Goal: Information Seeking & Learning: Learn about a topic

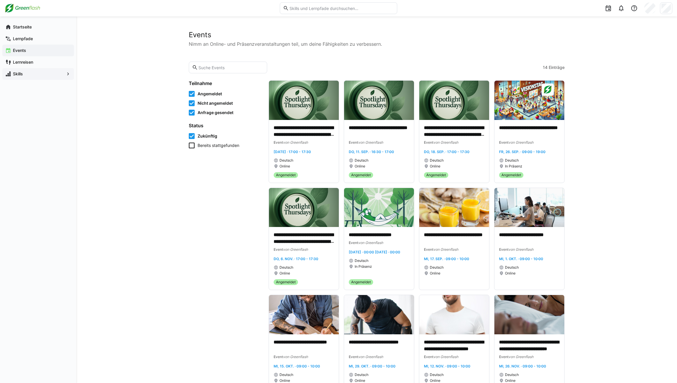
click at [0, 0] on app-navigation-label "Skills" at bounding box center [0, 0] width 0 height 0
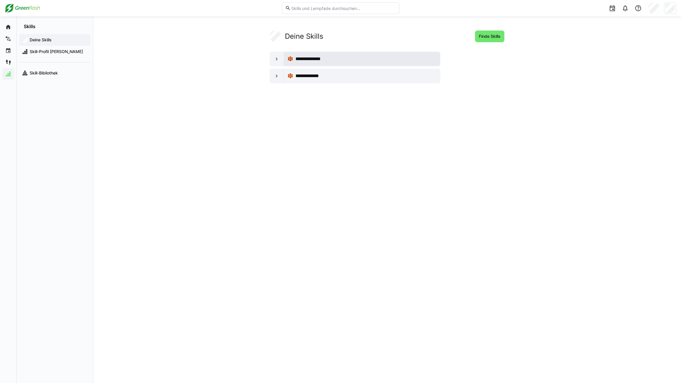
click at [330, 60] on div "**********" at bounding box center [366, 58] width 141 height 7
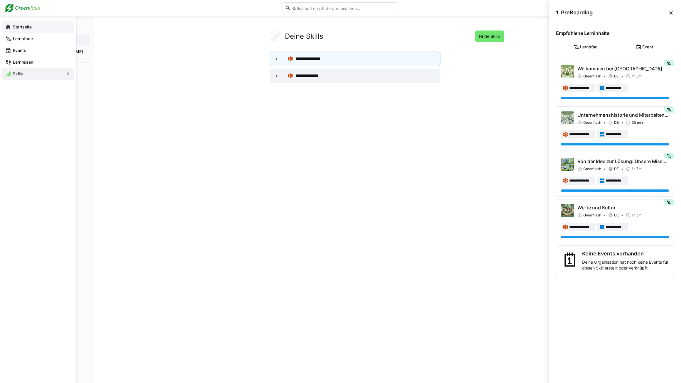
click at [10, 27] on eds-icon at bounding box center [8, 27] width 6 height 6
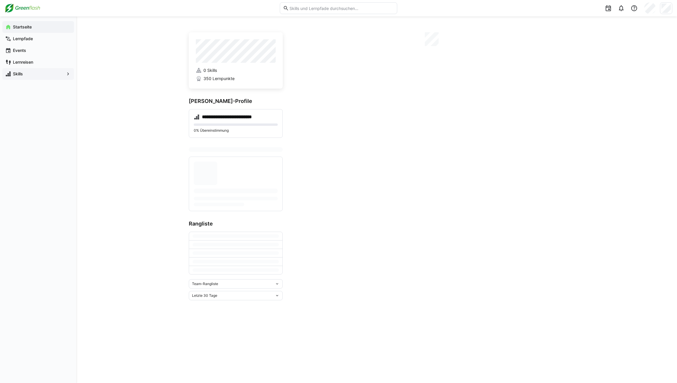
click at [26, 75] on span "Skills" at bounding box center [38, 74] width 52 height 6
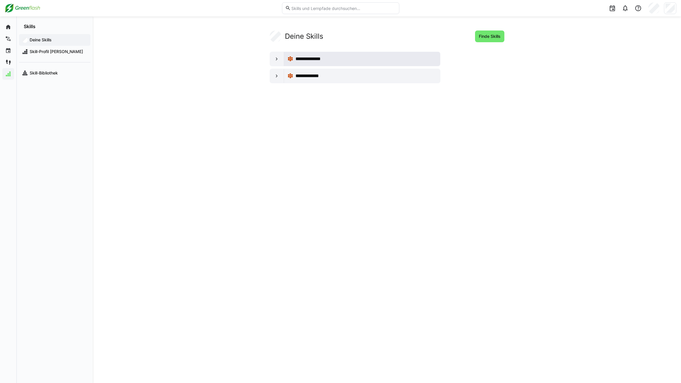
click at [368, 62] on div "**********" at bounding box center [362, 59] width 149 height 12
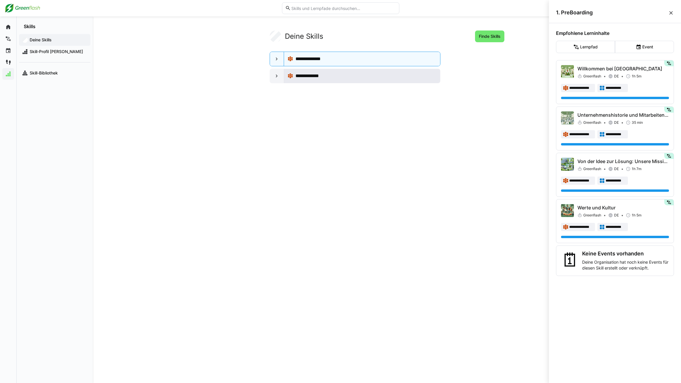
click at [318, 80] on div "**********" at bounding box center [362, 76] width 149 height 12
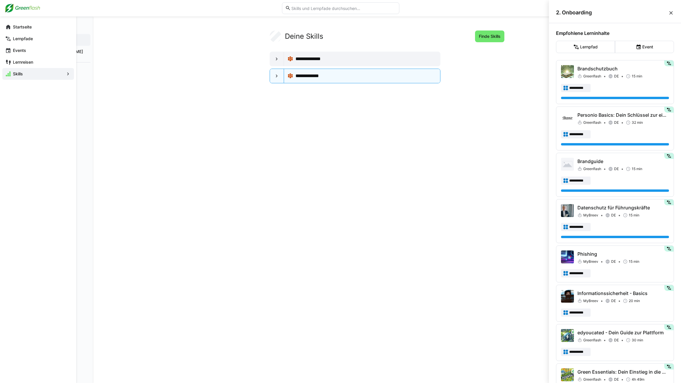
click at [0, 0] on app-navigation-label "Skills" at bounding box center [0, 0] width 0 height 0
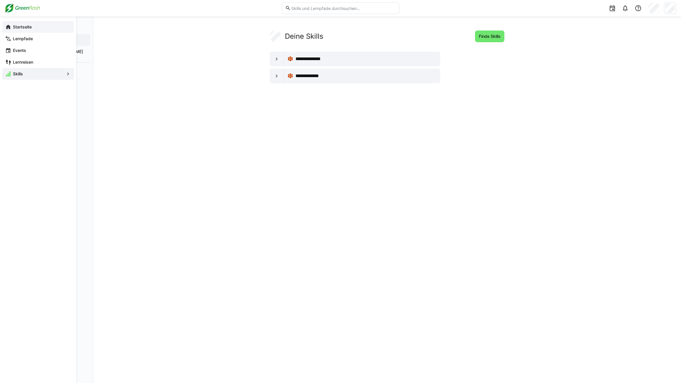
click at [0, 0] on app-navigation-label "Startseite" at bounding box center [0, 0] width 0 height 0
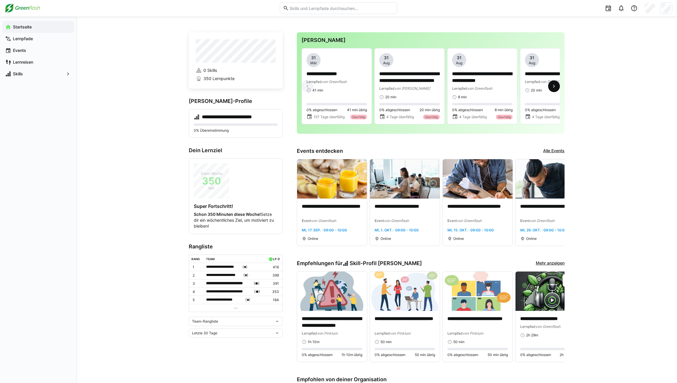
click at [558, 88] on span at bounding box center [554, 86] width 12 height 12
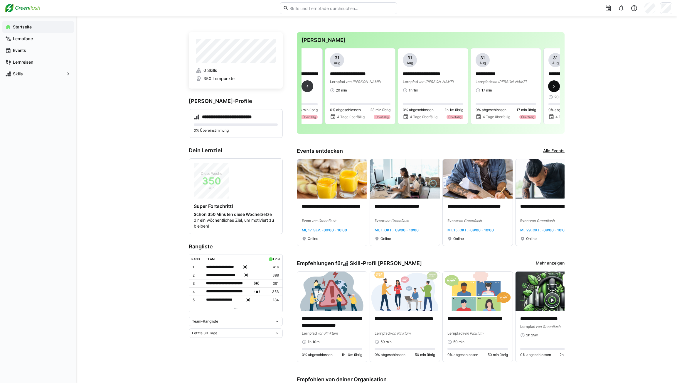
scroll to position [0, 218]
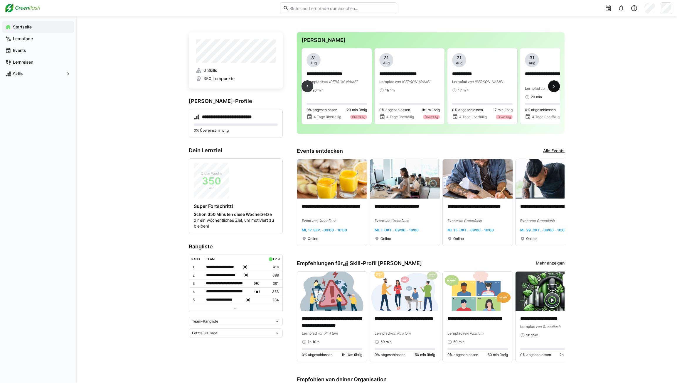
click at [558, 88] on span at bounding box center [554, 86] width 12 height 12
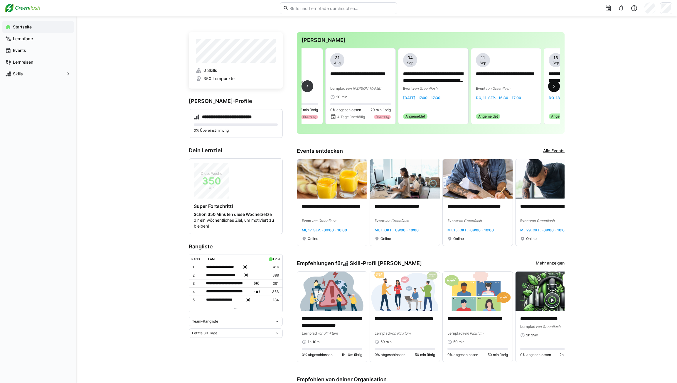
scroll to position [0, 437]
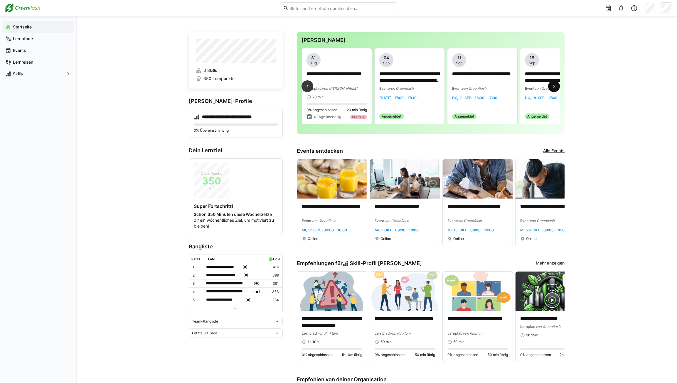
click at [558, 88] on span at bounding box center [554, 86] width 12 height 12
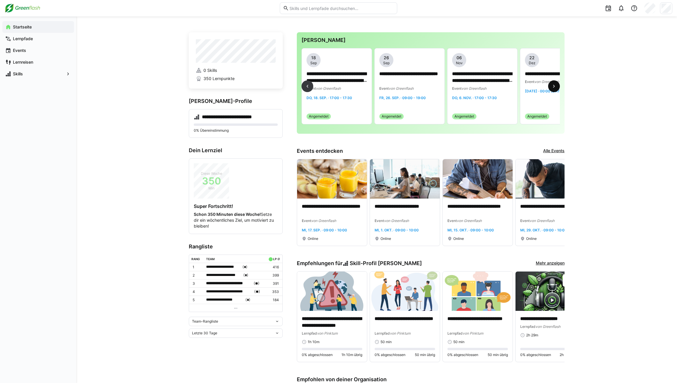
click at [558, 88] on span at bounding box center [554, 86] width 12 height 12
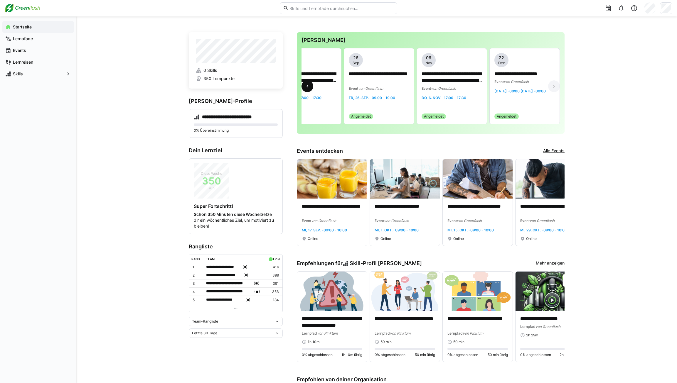
click at [308, 89] on eds-icon at bounding box center [307, 86] width 6 height 6
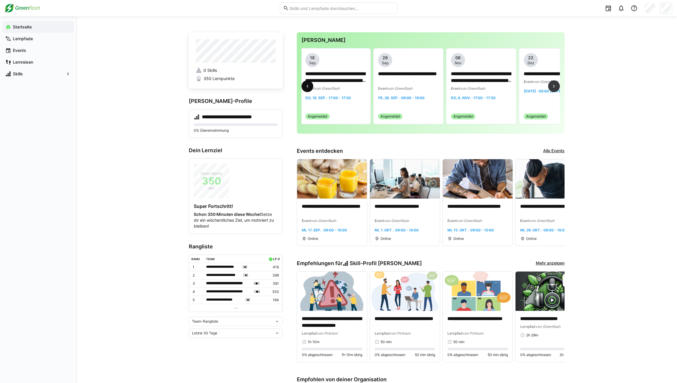
click at [308, 88] on eds-icon at bounding box center [307, 86] width 6 height 6
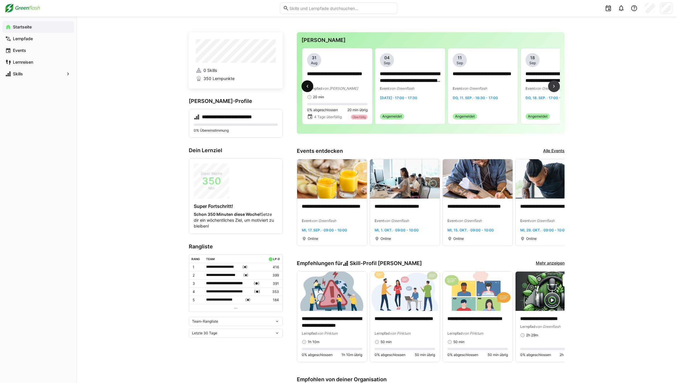
click at [308, 88] on eds-icon at bounding box center [307, 86] width 6 height 6
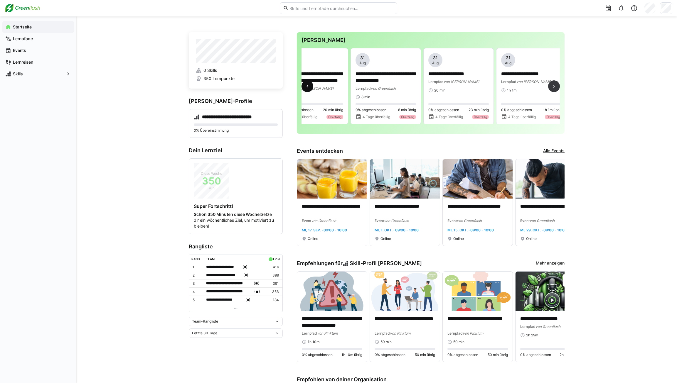
scroll to position [0, 73]
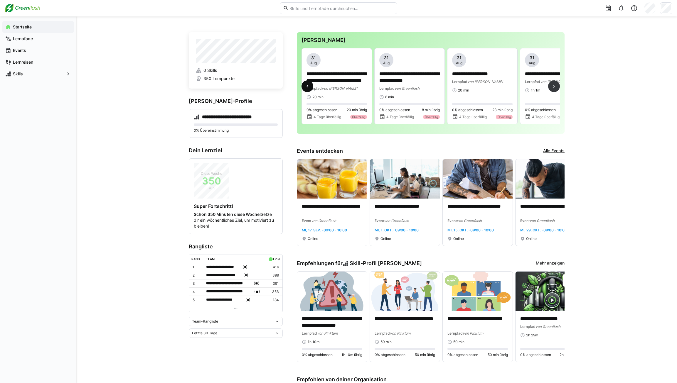
click at [309, 85] on eds-icon at bounding box center [307, 86] width 6 height 6
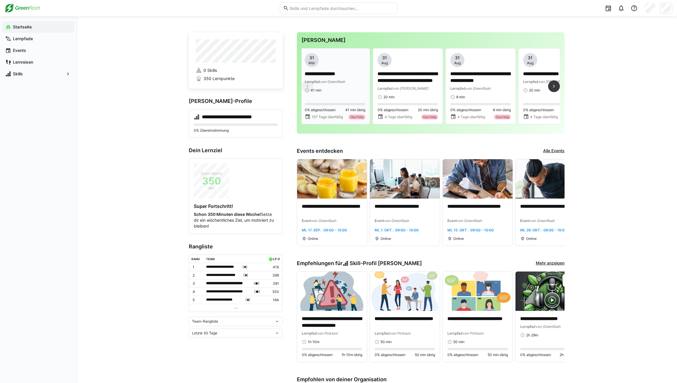
scroll to position [0, 0]
click at [552, 87] on eds-icon at bounding box center [554, 86] width 6 height 6
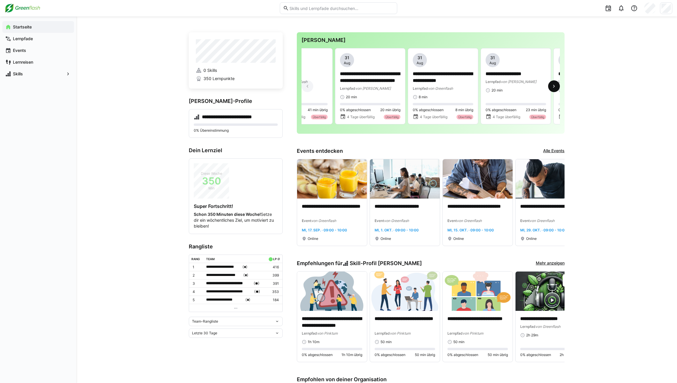
click at [552, 87] on eds-icon at bounding box center [554, 86] width 6 height 6
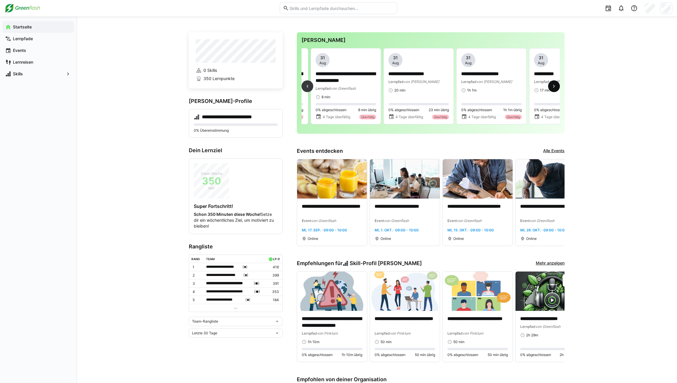
click at [552, 87] on eds-icon at bounding box center [554, 86] width 6 height 6
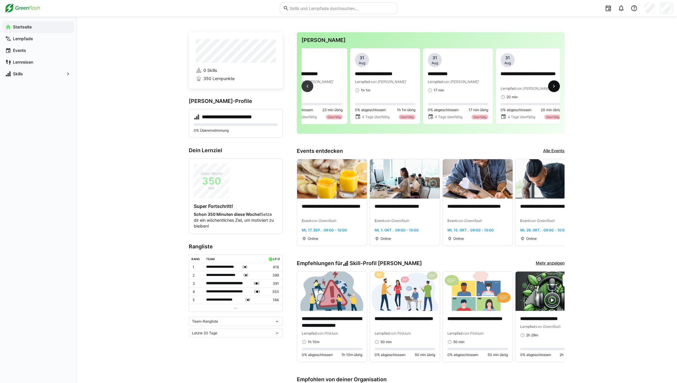
click at [552, 87] on eds-icon at bounding box center [554, 86] width 6 height 6
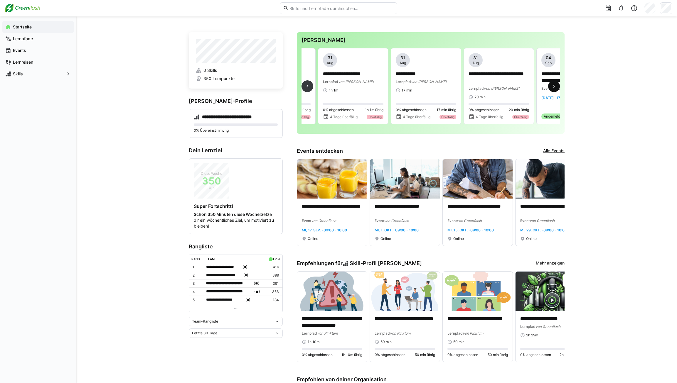
click at [552, 87] on eds-icon at bounding box center [554, 86] width 6 height 6
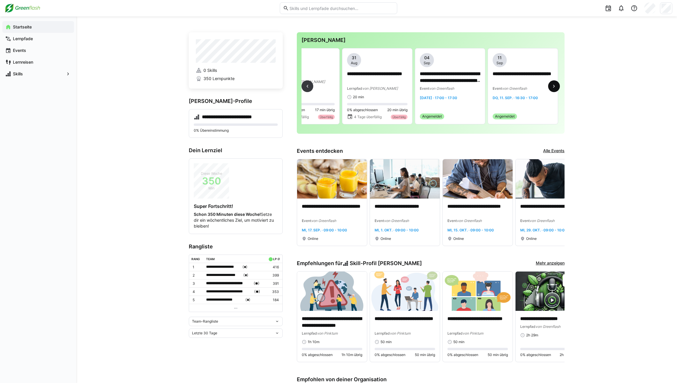
click at [552, 87] on eds-icon at bounding box center [554, 86] width 6 height 6
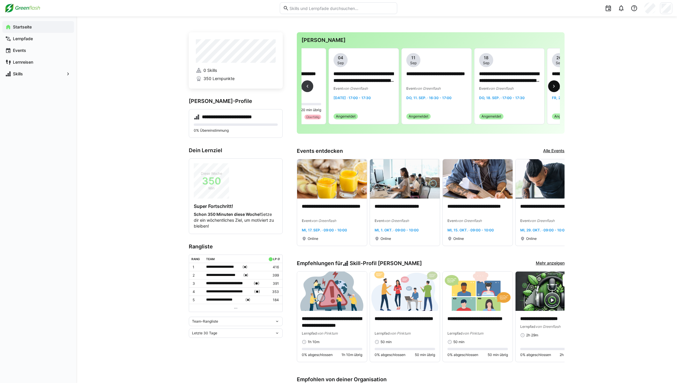
click at [552, 87] on eds-icon at bounding box center [554, 86] width 6 height 6
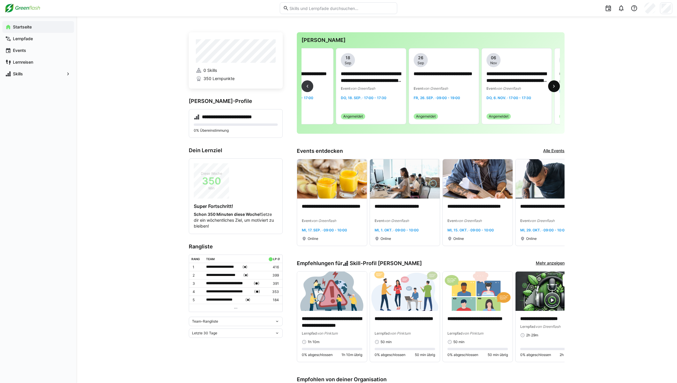
click at [552, 87] on eds-icon at bounding box center [554, 86] width 6 height 6
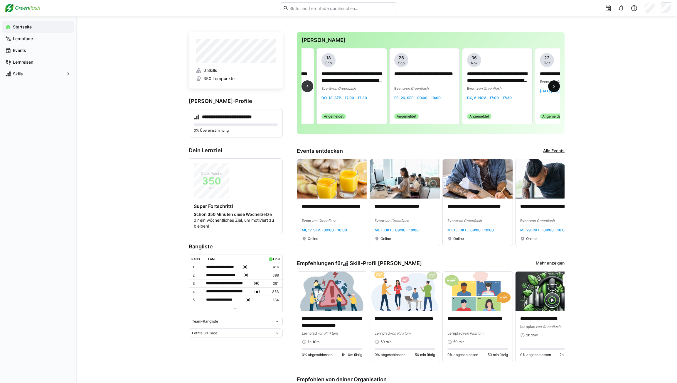
scroll to position [0, 686]
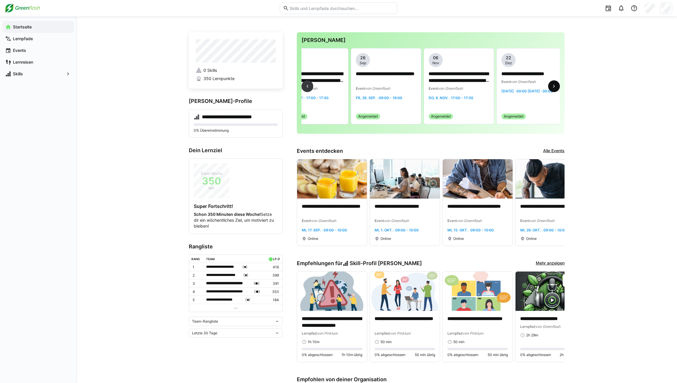
click at [552, 87] on eds-icon at bounding box center [554, 86] width 6 height 6
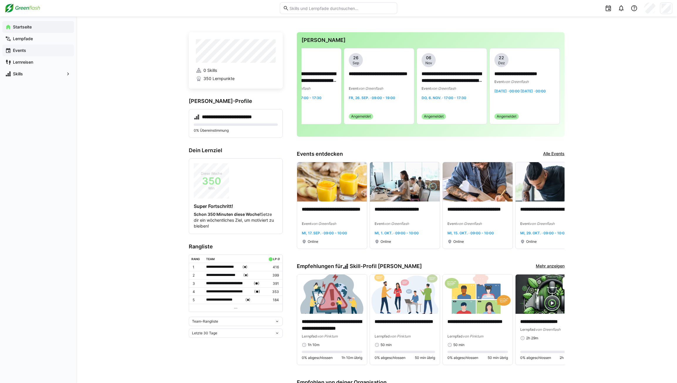
click at [32, 52] on span "Events" at bounding box center [41, 51] width 59 height 6
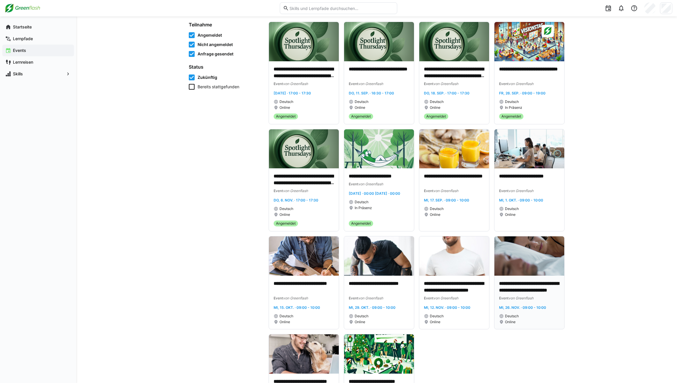
scroll to position [117, 0]
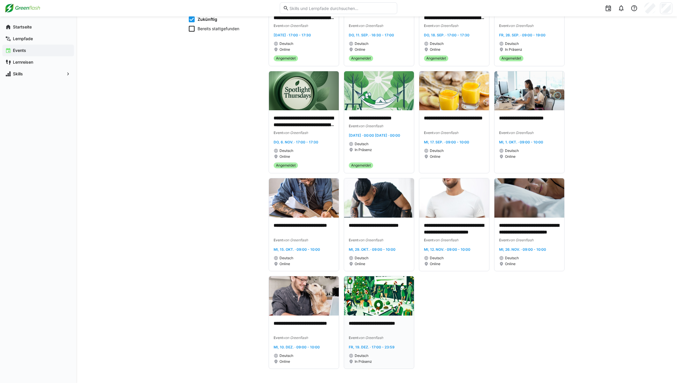
click at [375, 291] on img at bounding box center [379, 295] width 70 height 39
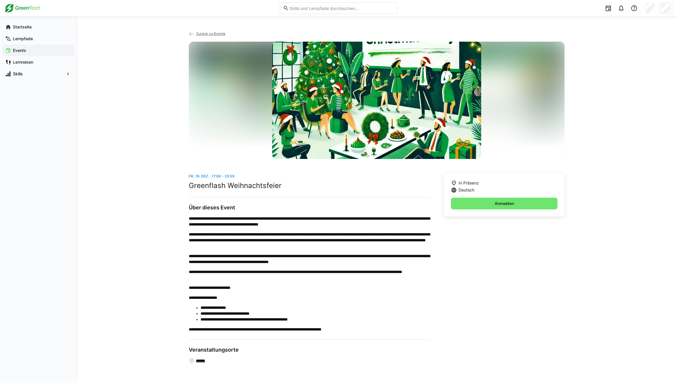
click at [0, 0] on app-navigation-label "Events" at bounding box center [0, 0] width 0 height 0
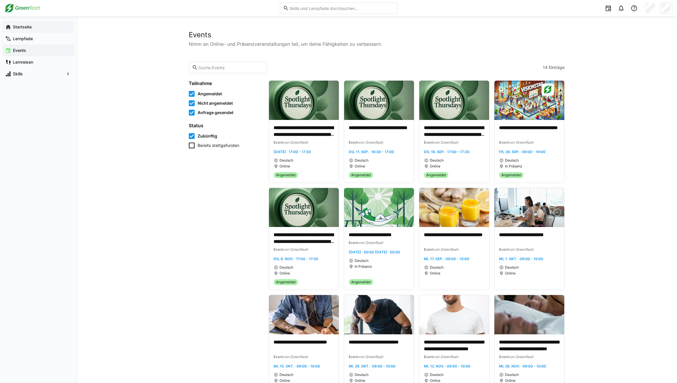
click at [0, 0] on app-navigation-label "Startseite" at bounding box center [0, 0] width 0 height 0
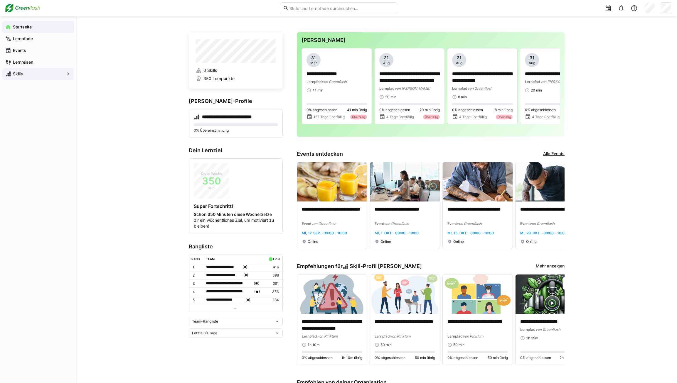
click at [44, 76] on span "Skills" at bounding box center [38, 74] width 52 height 6
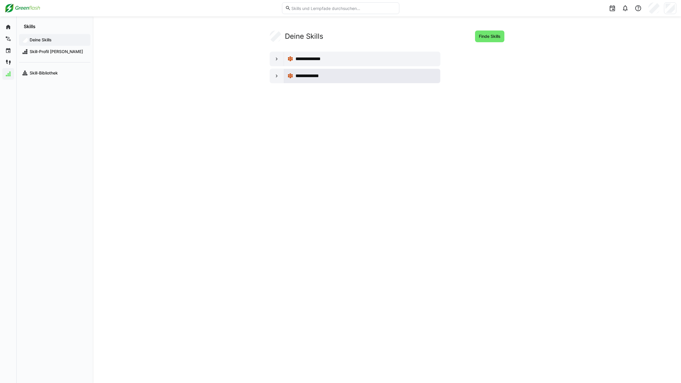
drag, startPoint x: 301, startPoint y: 74, endPoint x: 305, endPoint y: 77, distance: 5.6
click at [301, 74] on span "**********" at bounding box center [312, 75] width 32 height 7
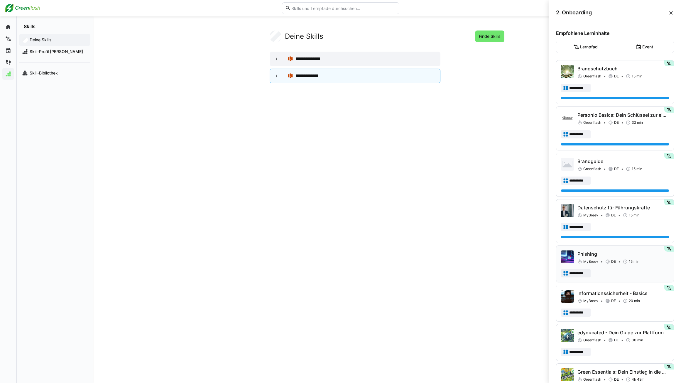
click at [604, 262] on div "MyBreev DE 15 min" at bounding box center [624, 262] width 92 height 6
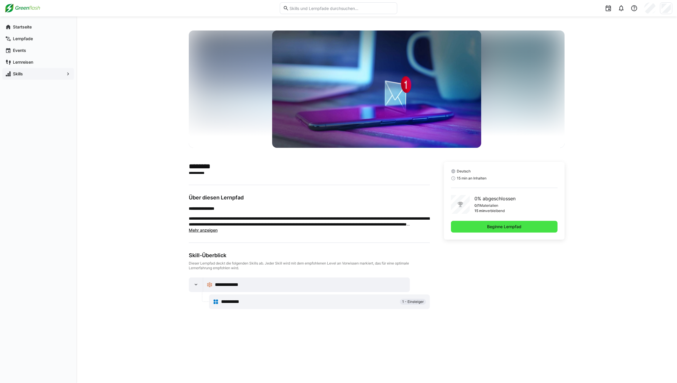
click at [498, 232] on span "Beginne Lernpfad" at bounding box center [504, 227] width 107 height 12
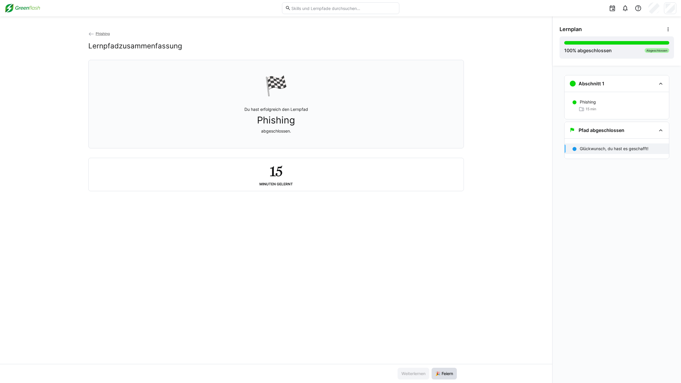
click at [440, 377] on span "🎉 Feiern" at bounding box center [444, 374] width 19 height 6
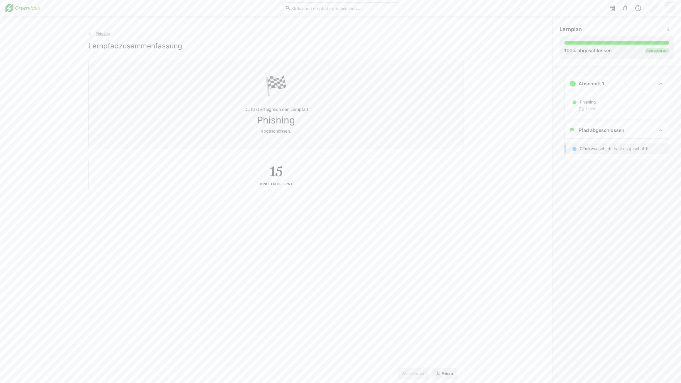
click at [10, 6] on img at bounding box center [23, 8] width 36 height 9
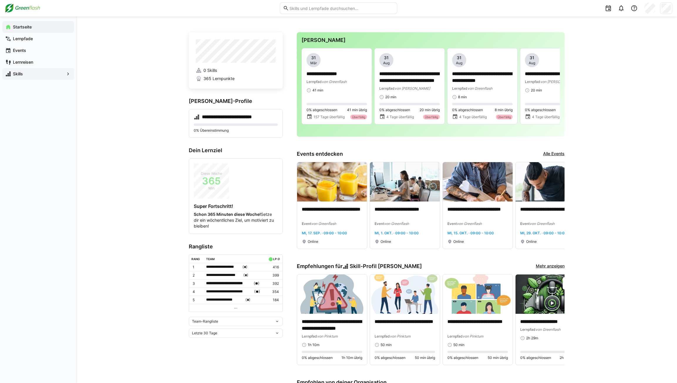
click at [28, 77] on span "Skills" at bounding box center [38, 74] width 52 height 6
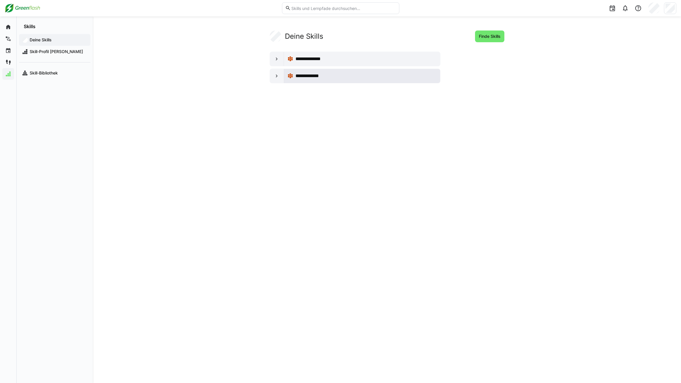
click at [304, 80] on div "**********" at bounding box center [362, 76] width 149 height 12
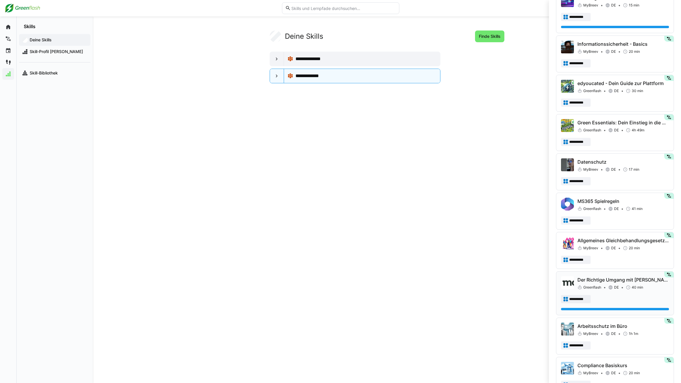
scroll to position [310, 0]
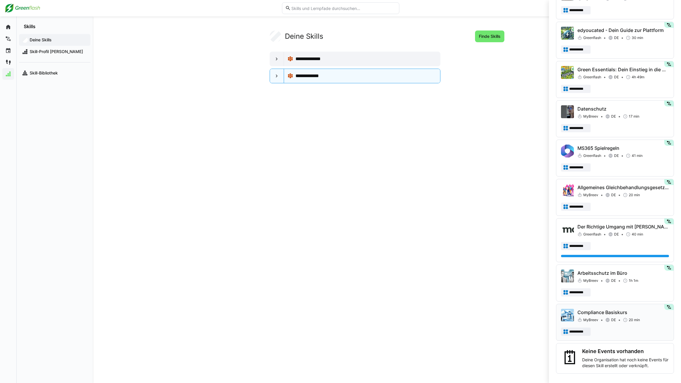
click at [619, 323] on div "**********" at bounding box center [615, 322] width 108 height 27
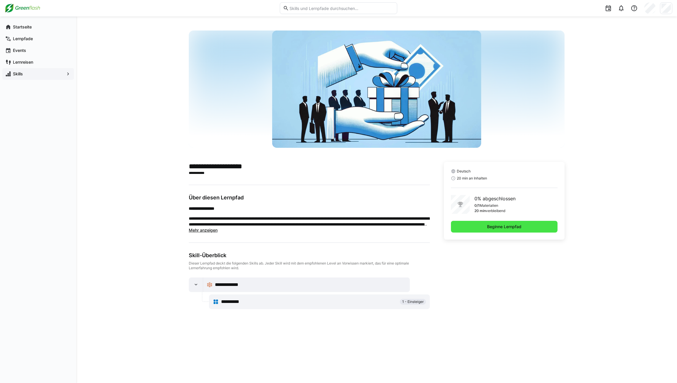
click at [519, 225] on span "Beginne Lernpfad" at bounding box center [504, 227] width 36 height 6
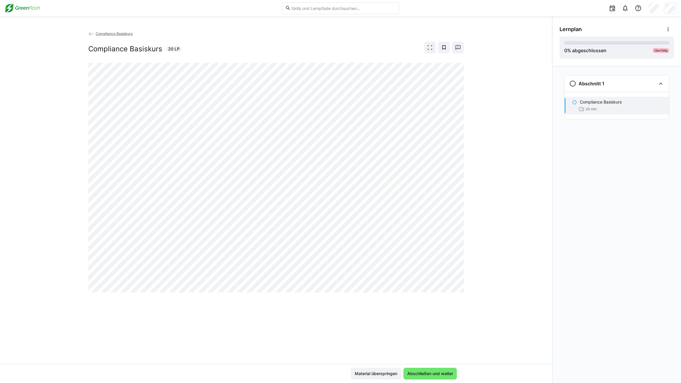
click at [15, 6] on img at bounding box center [23, 8] width 36 height 9
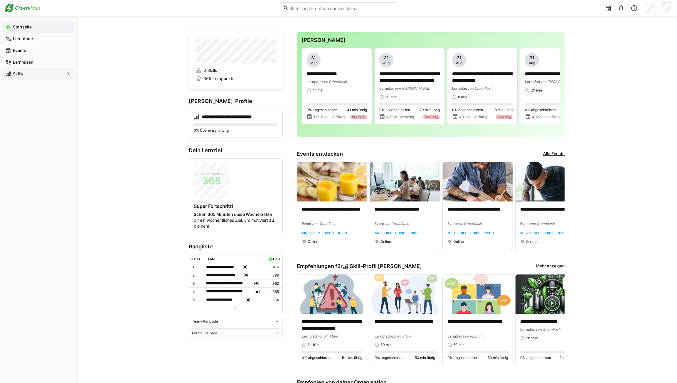
click at [21, 71] on div "Skills" at bounding box center [38, 74] width 72 height 12
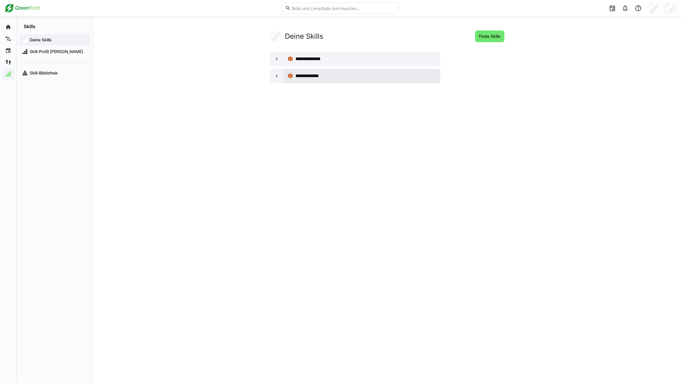
click at [305, 79] on span "**********" at bounding box center [312, 75] width 32 height 7
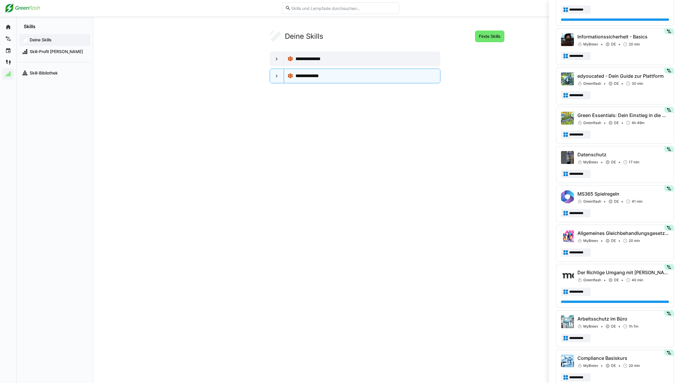
scroll to position [310, 0]
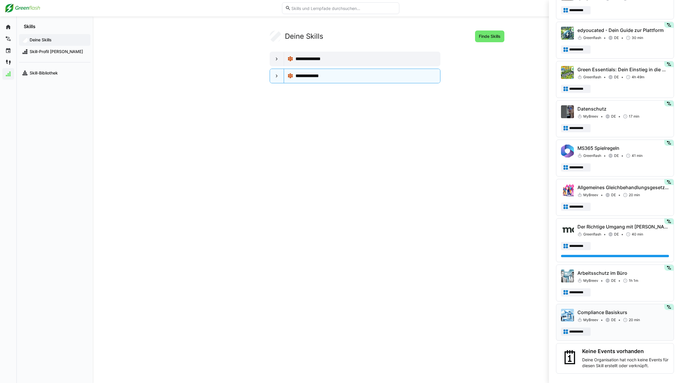
click at [616, 318] on div "MyBreev DE 20 min" at bounding box center [624, 320] width 92 height 6
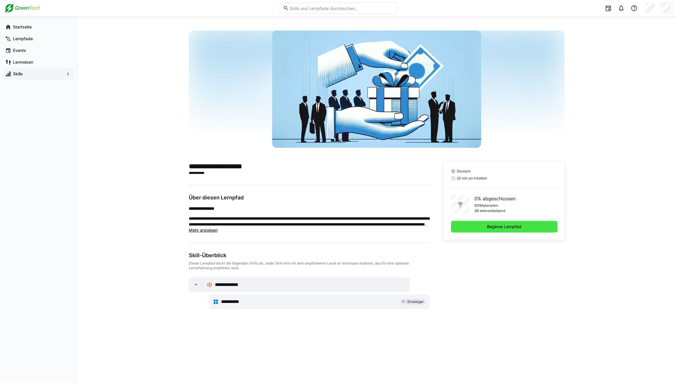
click at [463, 232] on span "Beginne Lernpfad" at bounding box center [504, 227] width 107 height 12
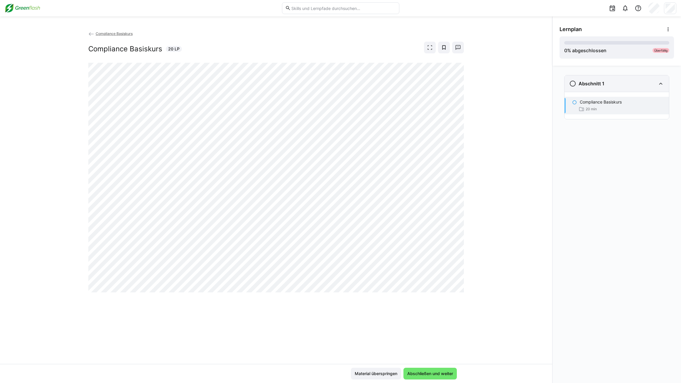
click at [594, 88] on div "Abschnitt 1" at bounding box center [617, 83] width 104 height 16
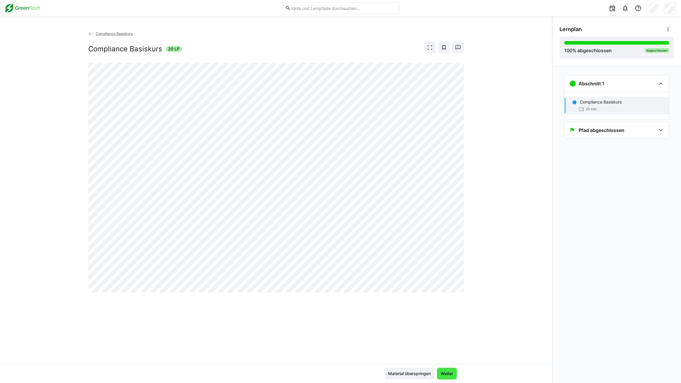
click at [452, 377] on span "Weiter" at bounding box center [447, 374] width 20 height 12
click at [449, 375] on span "Weiter" at bounding box center [447, 374] width 14 height 6
click at [454, 373] on span "Weiter" at bounding box center [447, 374] width 20 height 12
click at [455, 373] on span "Weiter" at bounding box center [447, 374] width 20 height 12
click at [442, 374] on span "Weiter" at bounding box center [447, 374] width 14 height 6
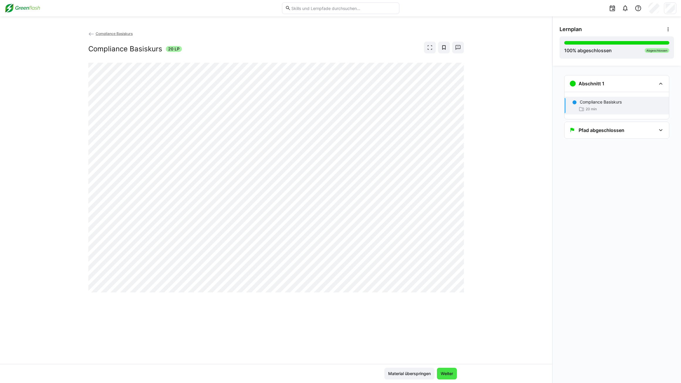
click at [444, 374] on span "Weiter" at bounding box center [447, 374] width 14 height 6
click at [422, 376] on span "Material überspringen" at bounding box center [409, 374] width 44 height 6
click at [443, 378] on span "Weiter" at bounding box center [447, 374] width 20 height 12
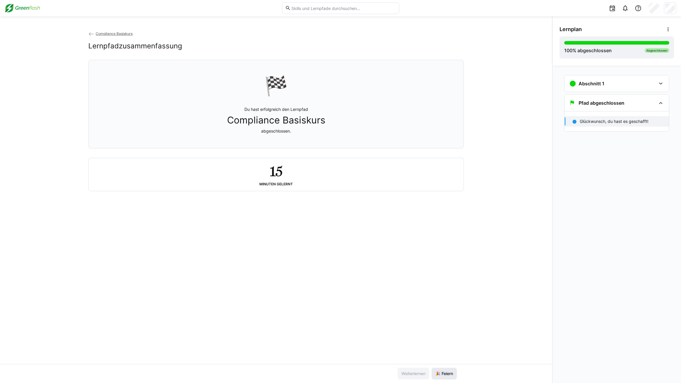
click at [447, 372] on span "🎉 Feiern" at bounding box center [444, 374] width 19 height 6
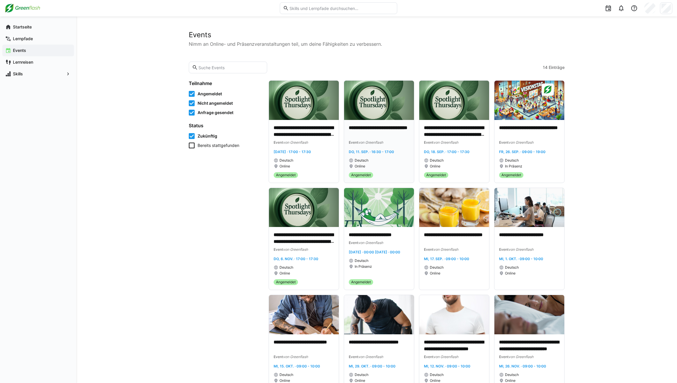
click at [364, 158] on span "Deutsch" at bounding box center [362, 160] width 14 height 5
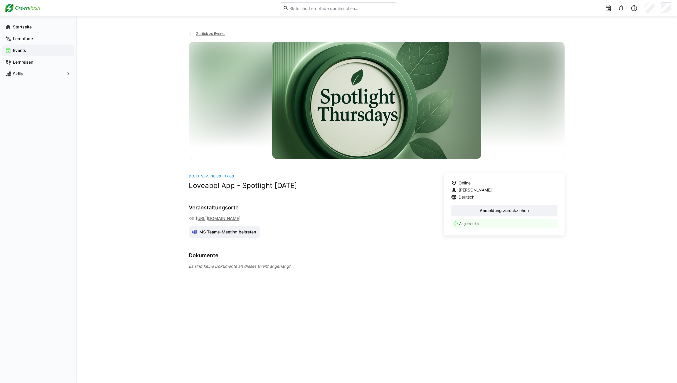
click at [0, 0] on app-navigation-label "Events" at bounding box center [0, 0] width 0 height 0
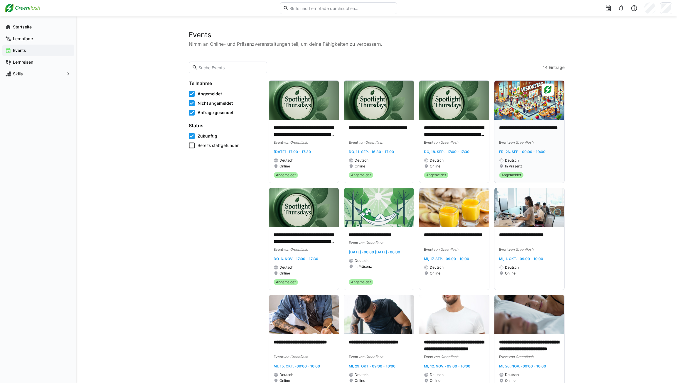
click at [533, 146] on div "**********" at bounding box center [529, 147] width 60 height 44
click at [470, 151] on app-date-range-label "Do, 18. Sep. · 17:00 - 17:30" at bounding box center [454, 152] width 60 height 6
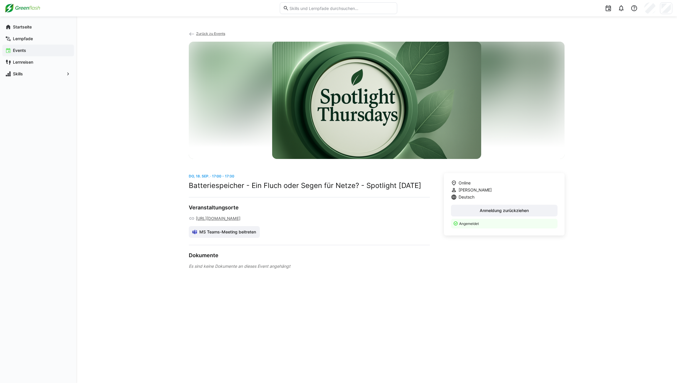
click at [0, 0] on app-navigation-label "Events" at bounding box center [0, 0] width 0 height 0
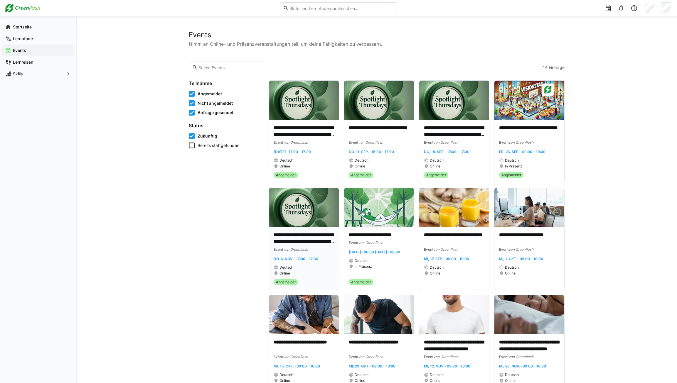
click at [313, 244] on p "**********" at bounding box center [304, 238] width 60 height 13
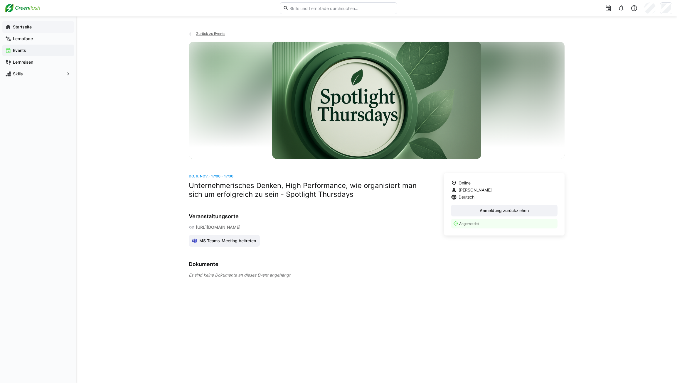
click at [17, 23] on div "Startseite" at bounding box center [38, 27] width 72 height 12
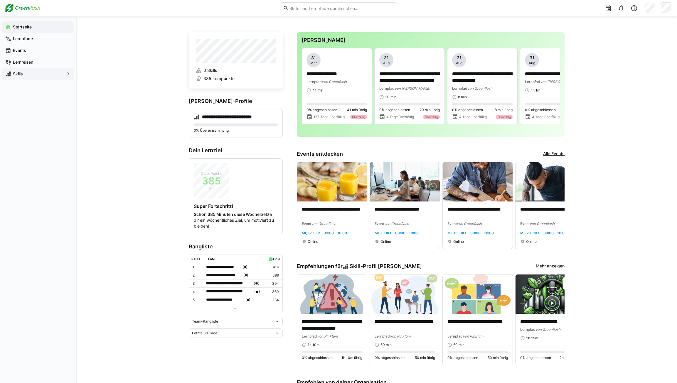
click at [27, 76] on span "Skills" at bounding box center [38, 74] width 52 height 6
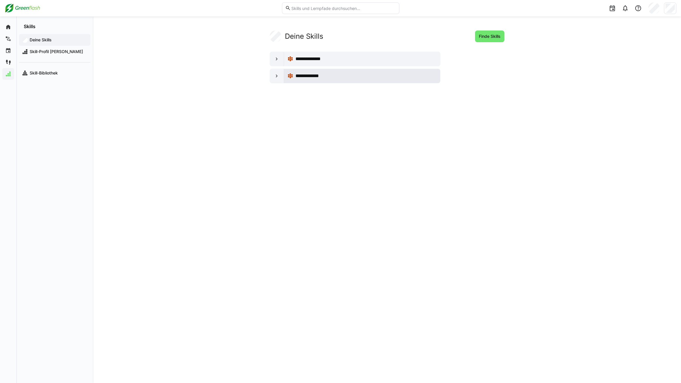
click at [371, 74] on div "**********" at bounding box center [366, 75] width 141 height 7
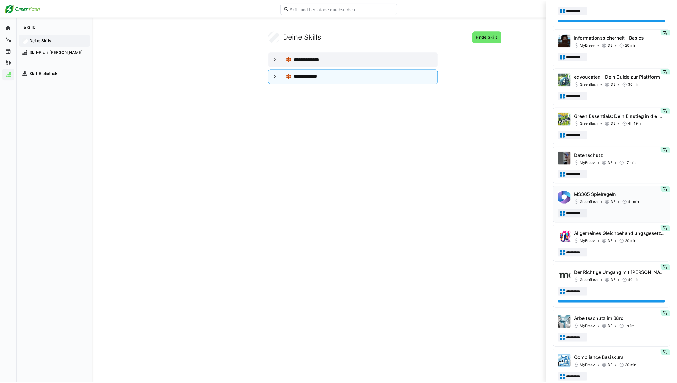
scroll to position [317, 0]
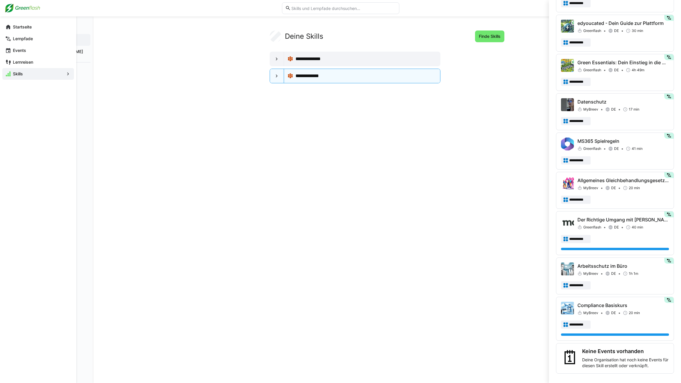
click at [7, 75] on eds-icon at bounding box center [8, 74] width 6 height 6
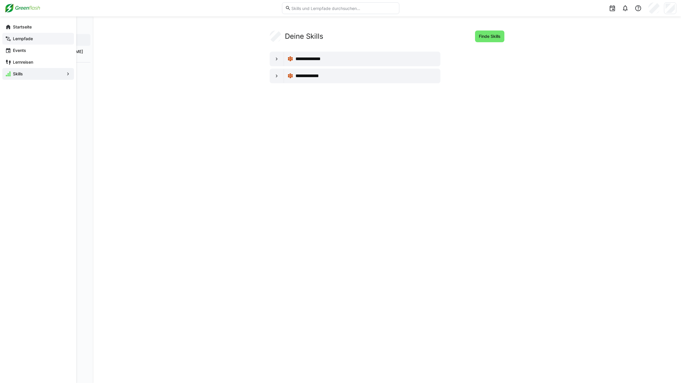
click at [0, 0] on app-navigation-label "Lernpfade" at bounding box center [0, 0] width 0 height 0
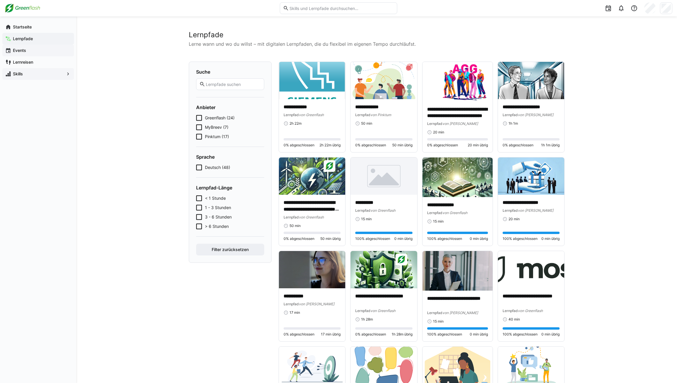
click at [36, 48] on span "Events" at bounding box center [41, 51] width 59 height 6
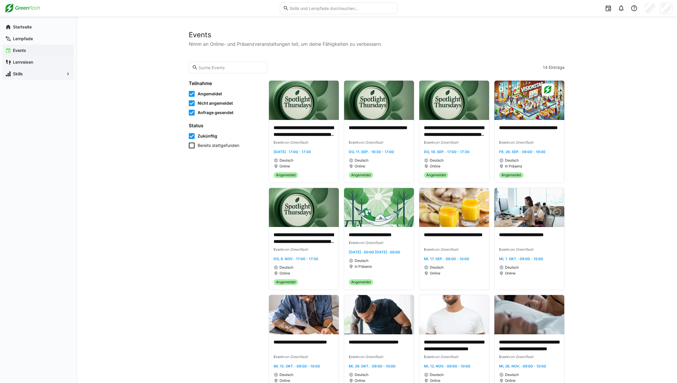
click at [36, 62] on span "Lernreisen" at bounding box center [41, 62] width 59 height 6
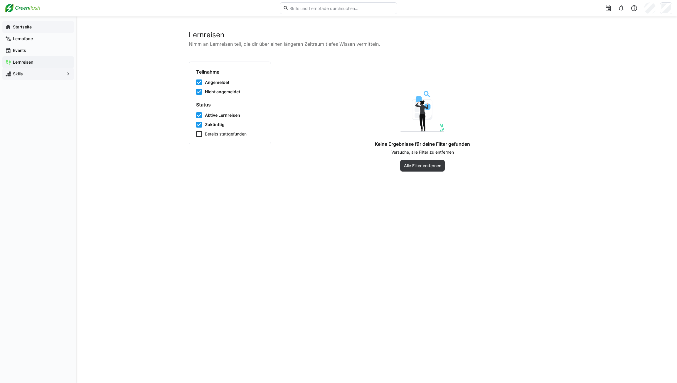
click at [33, 27] on span "Startseite" at bounding box center [41, 27] width 59 height 6
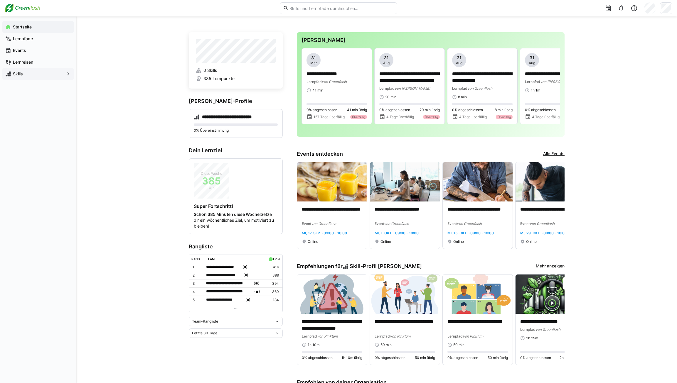
click at [23, 74] on span "Skills" at bounding box center [38, 74] width 52 height 6
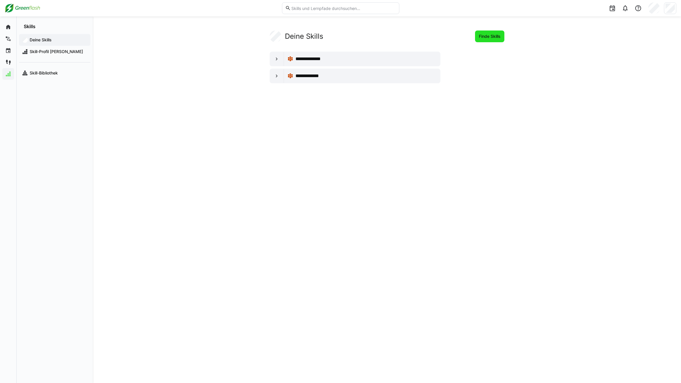
click at [480, 37] on span "Finde Skills" at bounding box center [489, 36] width 23 height 6
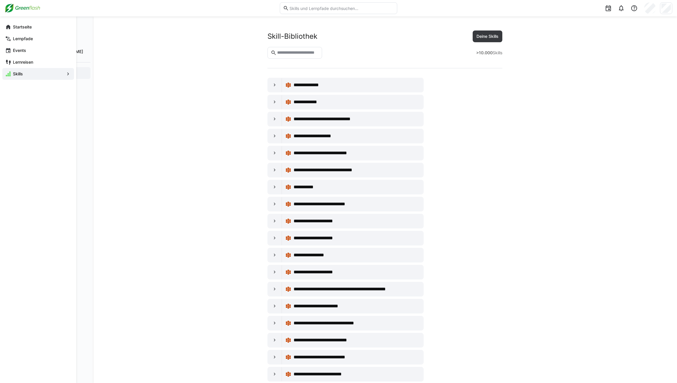
click at [0, 0] on app-navigation-label "Skills" at bounding box center [0, 0] width 0 height 0
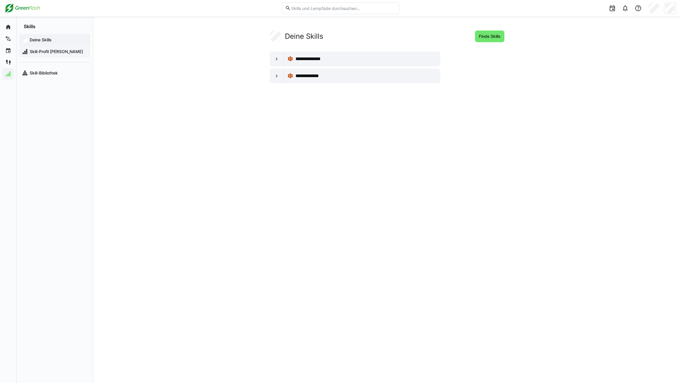
click at [67, 51] on span "Skill-Profil [PERSON_NAME]" at bounding box center [58, 52] width 59 height 6
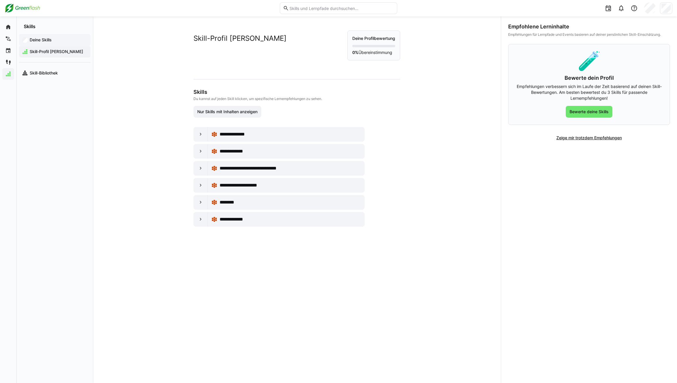
click at [0, 0] on app-navigation-label "Deine Skills" at bounding box center [0, 0] width 0 height 0
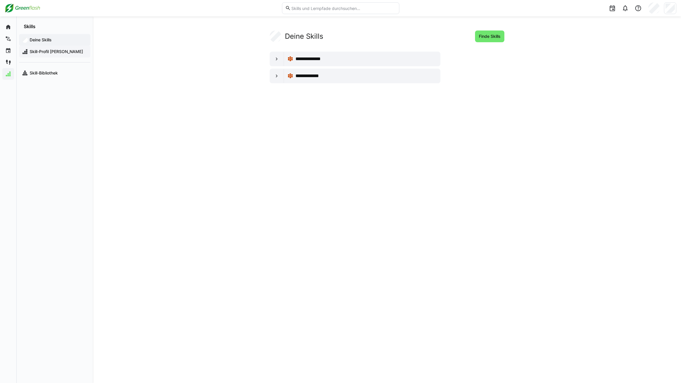
click at [41, 53] on span "Skill-Profil [PERSON_NAME]" at bounding box center [58, 52] width 59 height 6
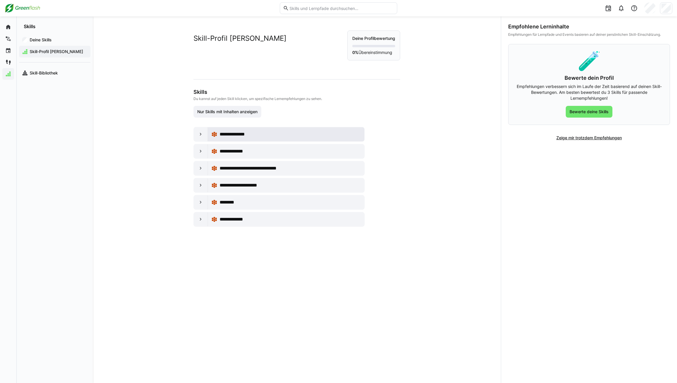
click at [247, 133] on span "**********" at bounding box center [236, 134] width 32 height 7
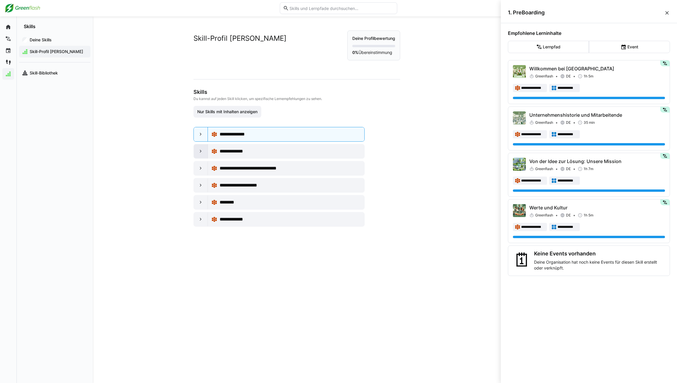
click at [205, 153] on div at bounding box center [201, 151] width 14 height 14
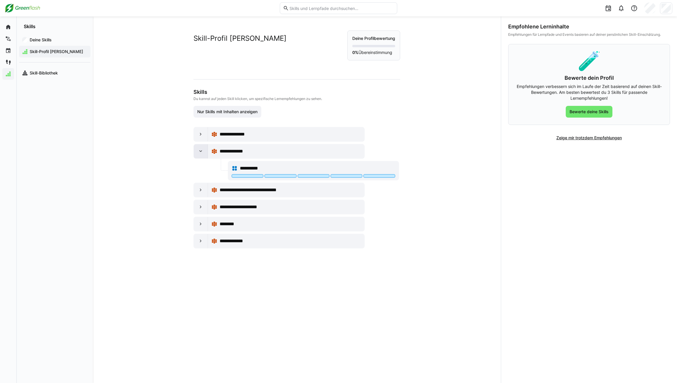
click at [205, 153] on div at bounding box center [201, 151] width 14 height 14
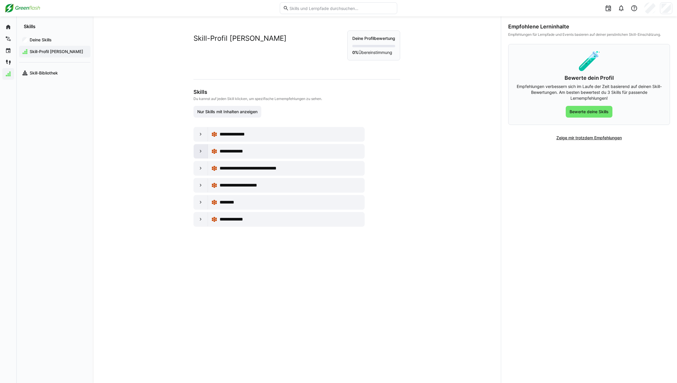
click at [205, 153] on div at bounding box center [201, 151] width 14 height 14
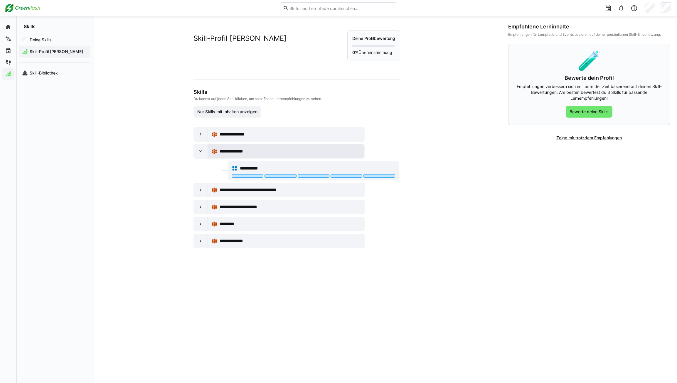
click at [228, 153] on span "**********" at bounding box center [236, 151] width 32 height 7
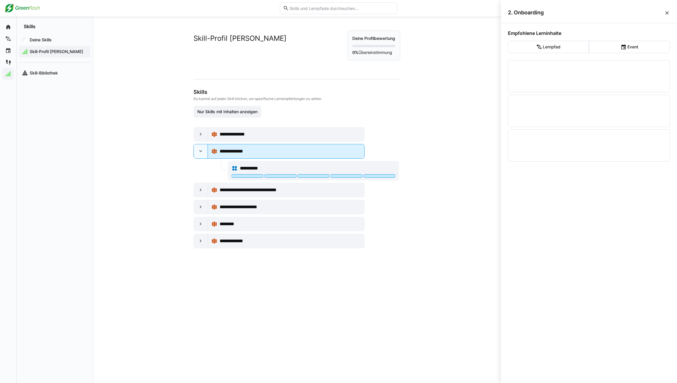
click at [228, 153] on span "**********" at bounding box center [236, 151] width 32 height 7
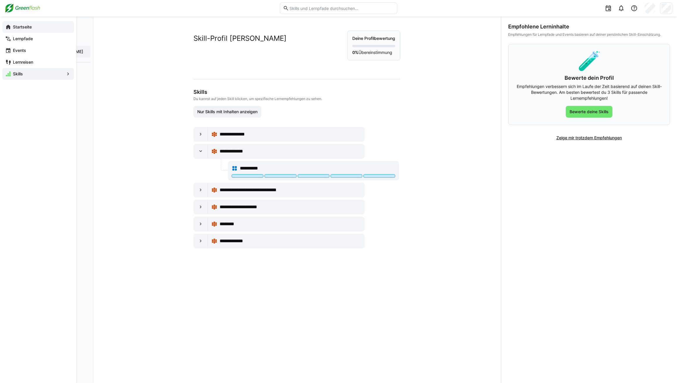
click at [14, 24] on span "Startseite" at bounding box center [41, 27] width 59 height 6
